Goal: Task Accomplishment & Management: Use online tool/utility

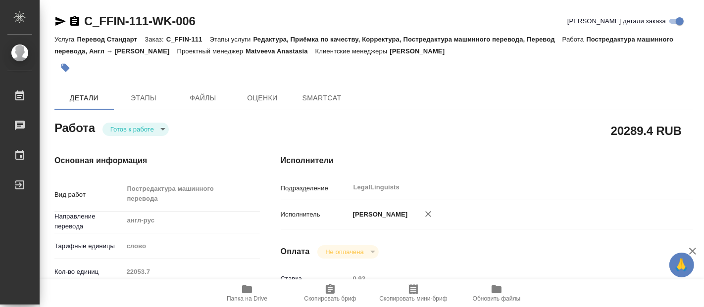
type textarea "x"
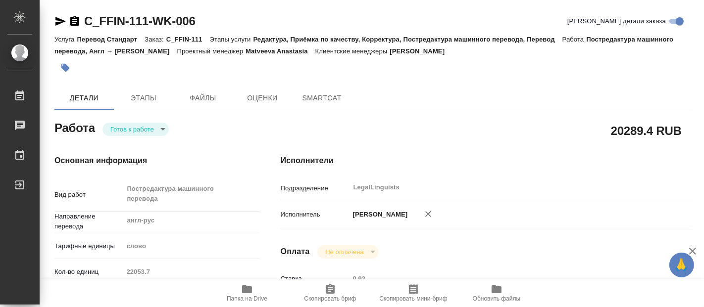
type textarea "x"
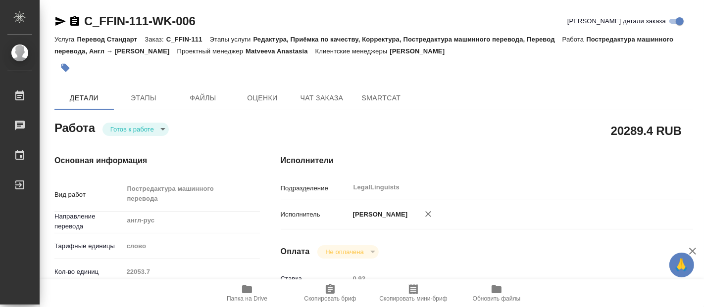
type textarea "x"
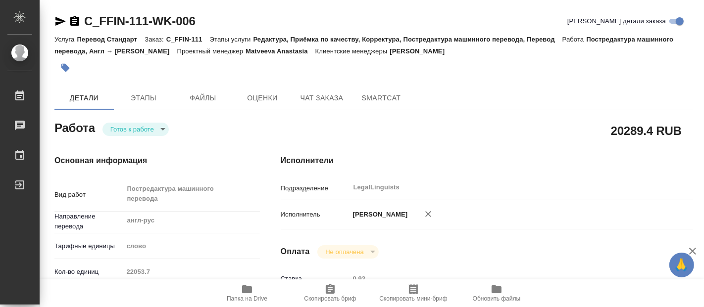
type textarea "x"
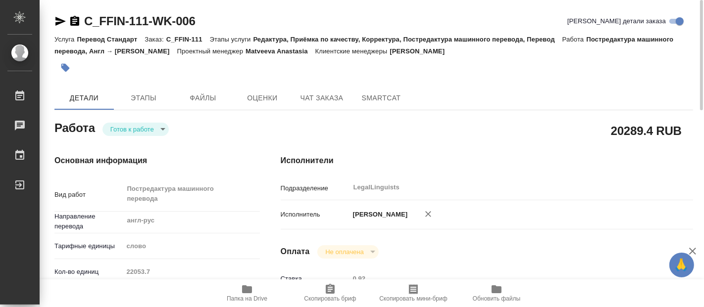
click at [256, 288] on span "Папка на Drive" at bounding box center [246, 293] width 71 height 19
type textarea "x"
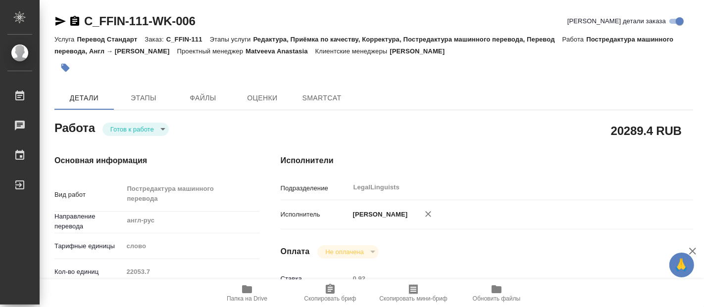
type textarea "x"
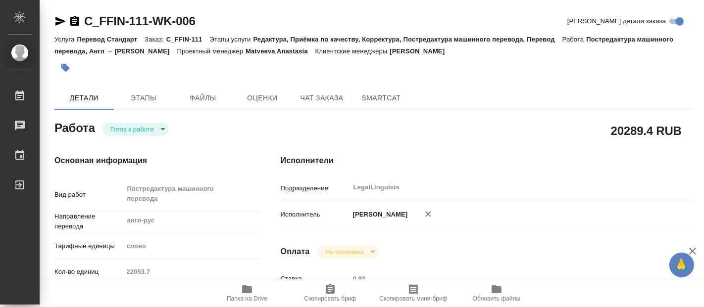
type textarea "x"
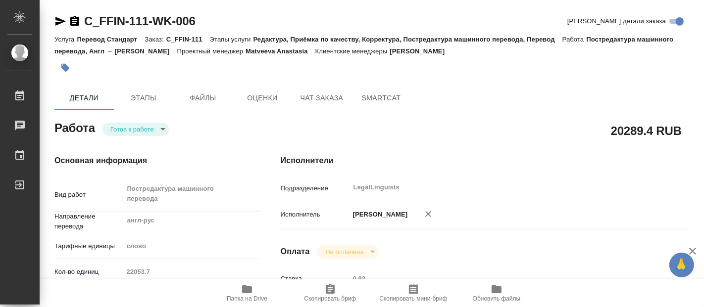
type textarea "x"
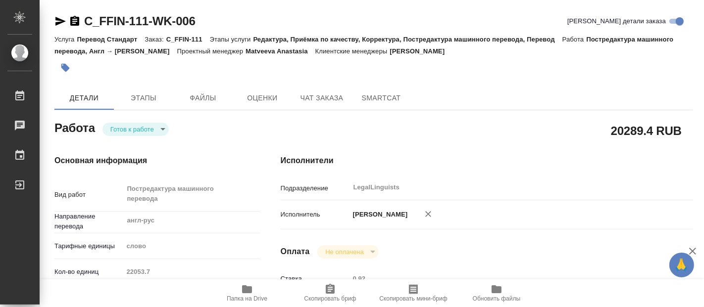
type textarea "x"
click at [240, 294] on span "Папка на Drive" at bounding box center [246, 293] width 71 height 19
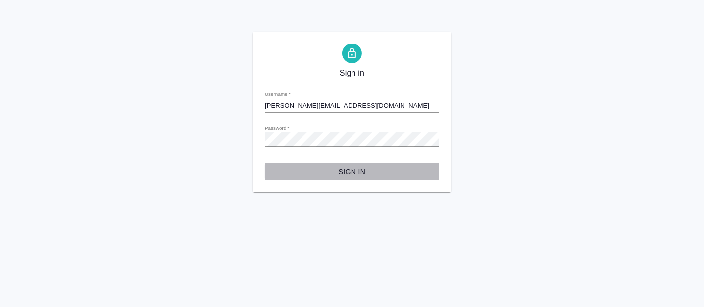
click at [356, 172] on span "Sign in" at bounding box center [352, 172] width 158 height 12
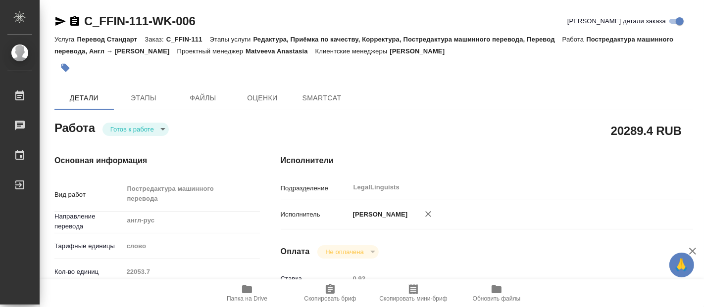
type textarea "x"
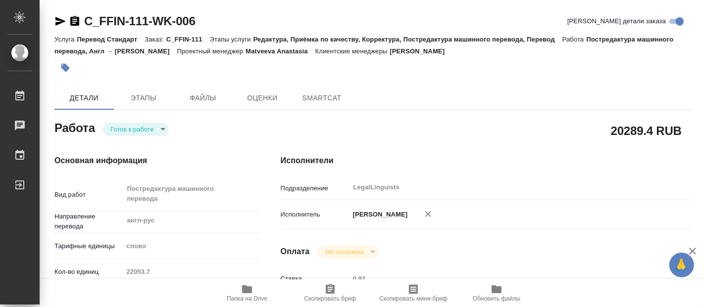
type textarea "x"
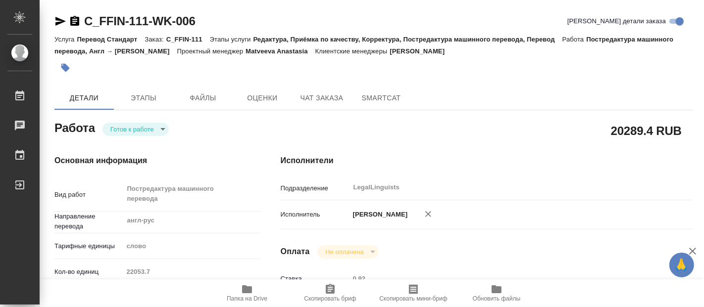
type textarea "x"
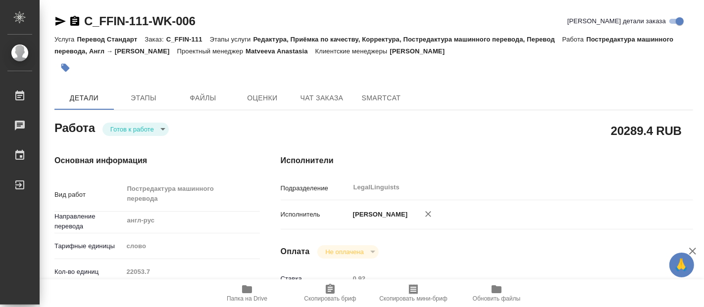
type textarea "x"
